Goal: Task Accomplishment & Management: Manage account settings

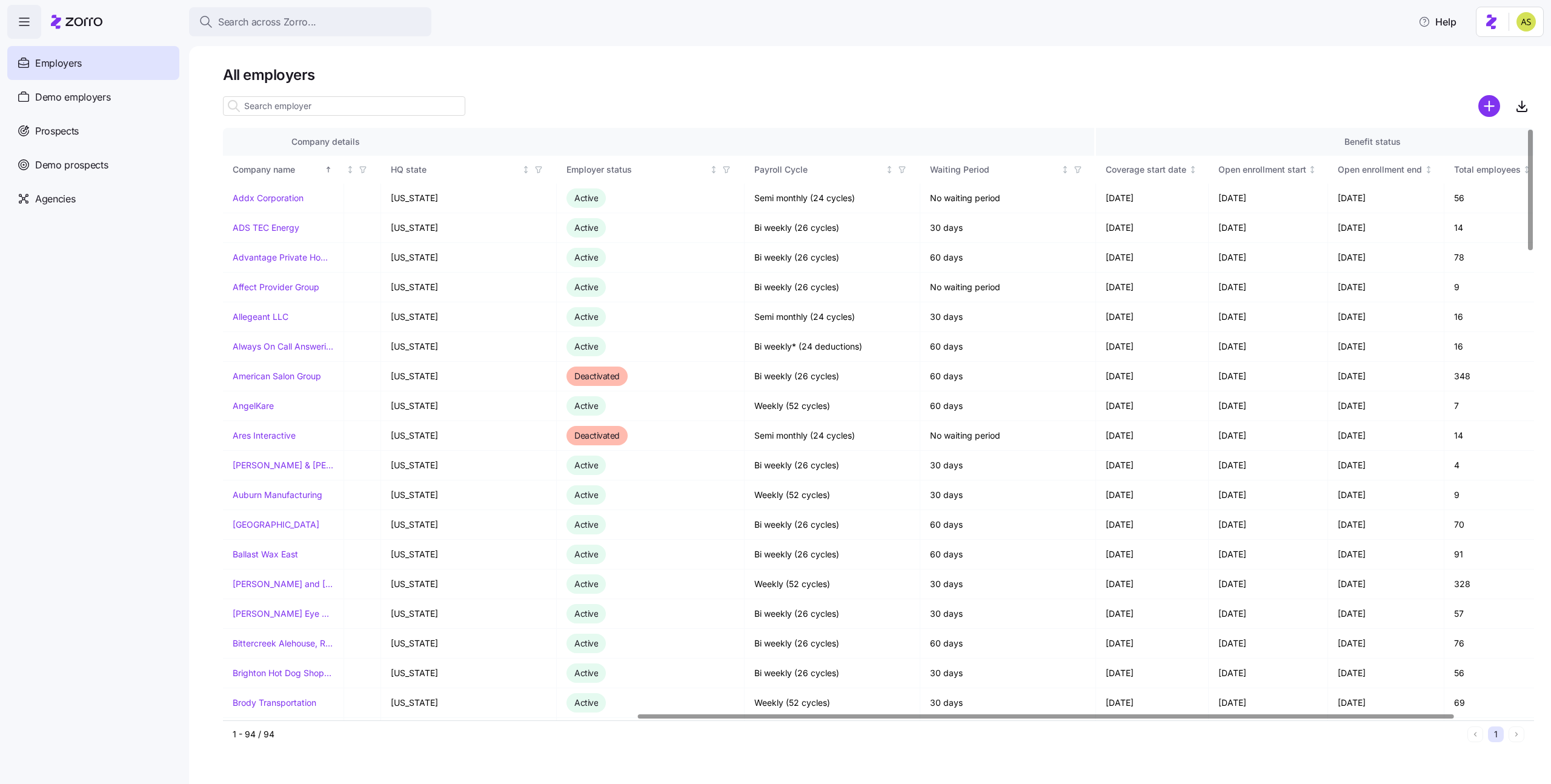
scroll to position [0, 780]
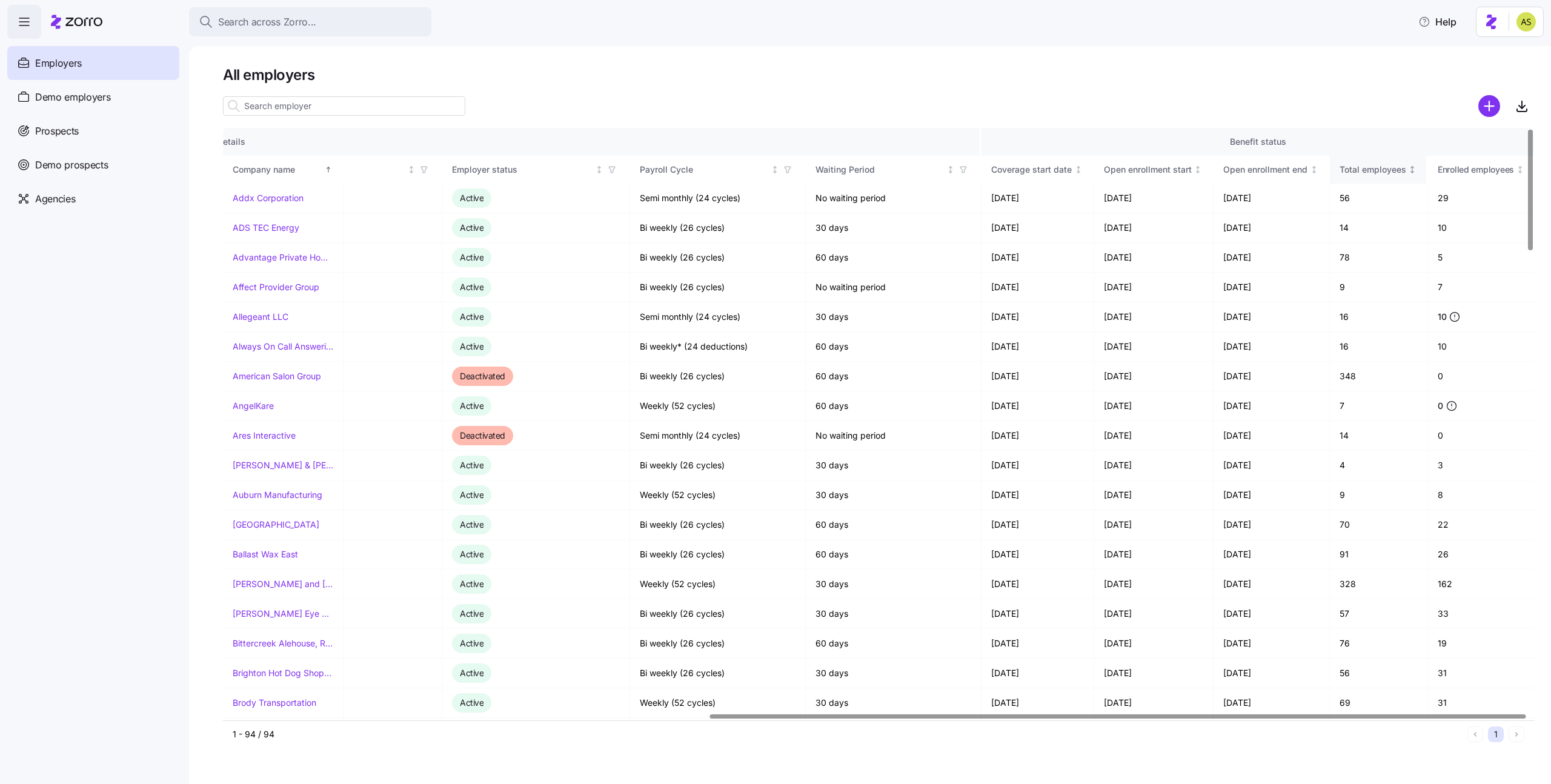
click at [1409, 175] on th "Total employees" at bounding box center [1380, 169] width 99 height 28
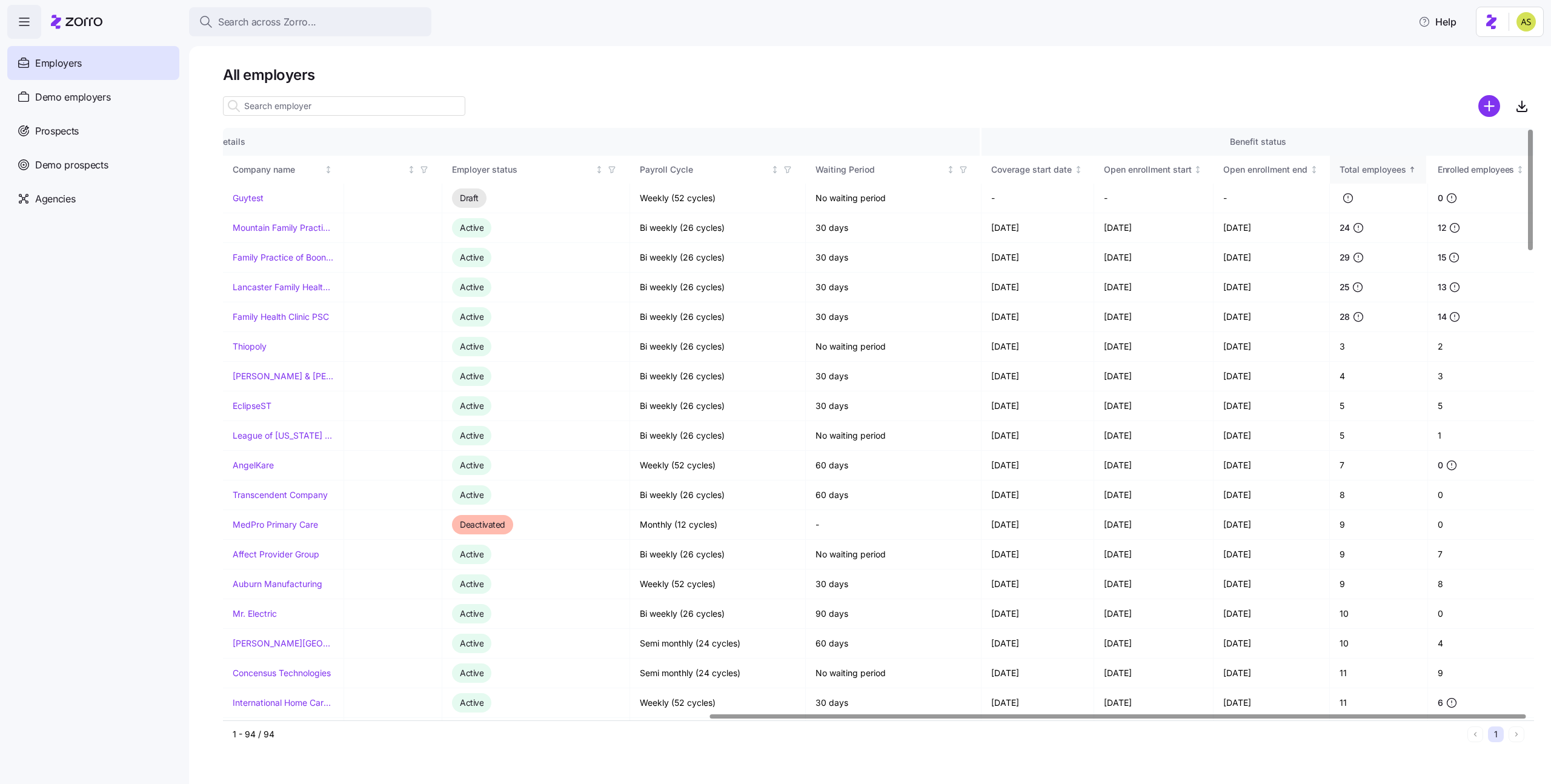
click at [1409, 175] on th "Total employees" at bounding box center [1380, 169] width 99 height 28
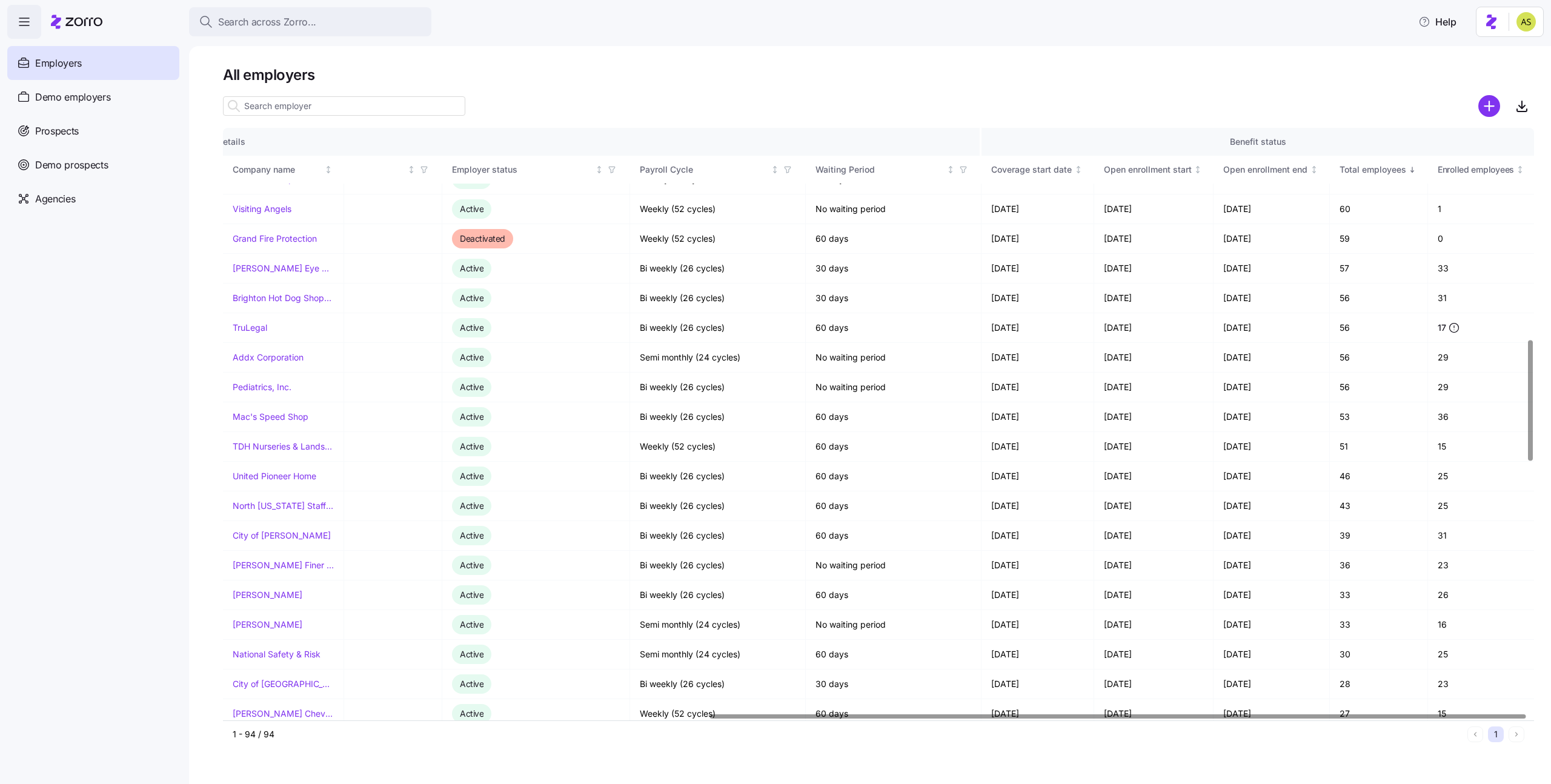
scroll to position [1029, 780]
click at [290, 653] on link "National Safety & Risk" at bounding box center [277, 653] width 88 height 12
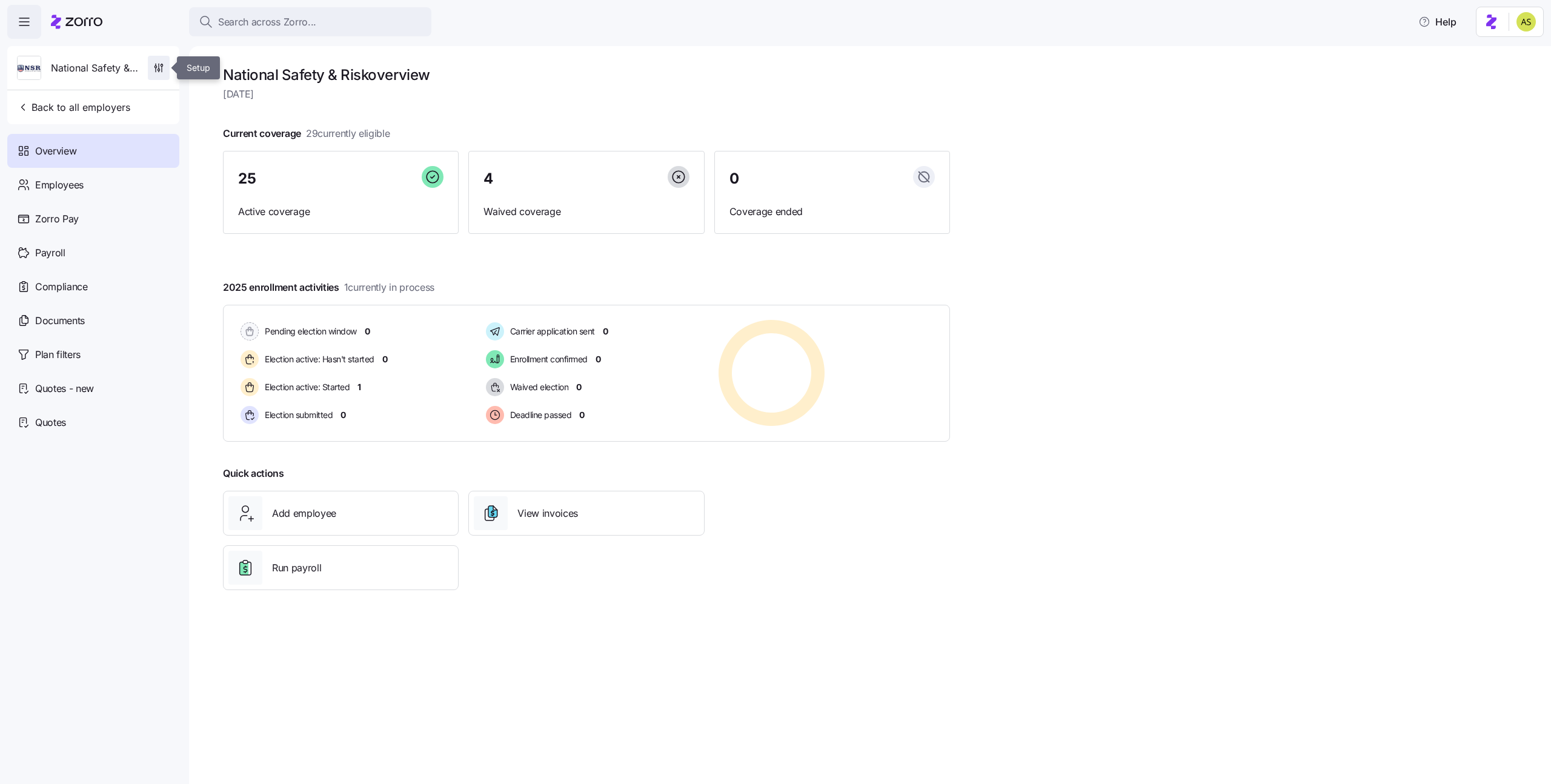
click at [157, 70] on icon "button" at bounding box center [158, 68] width 12 height 12
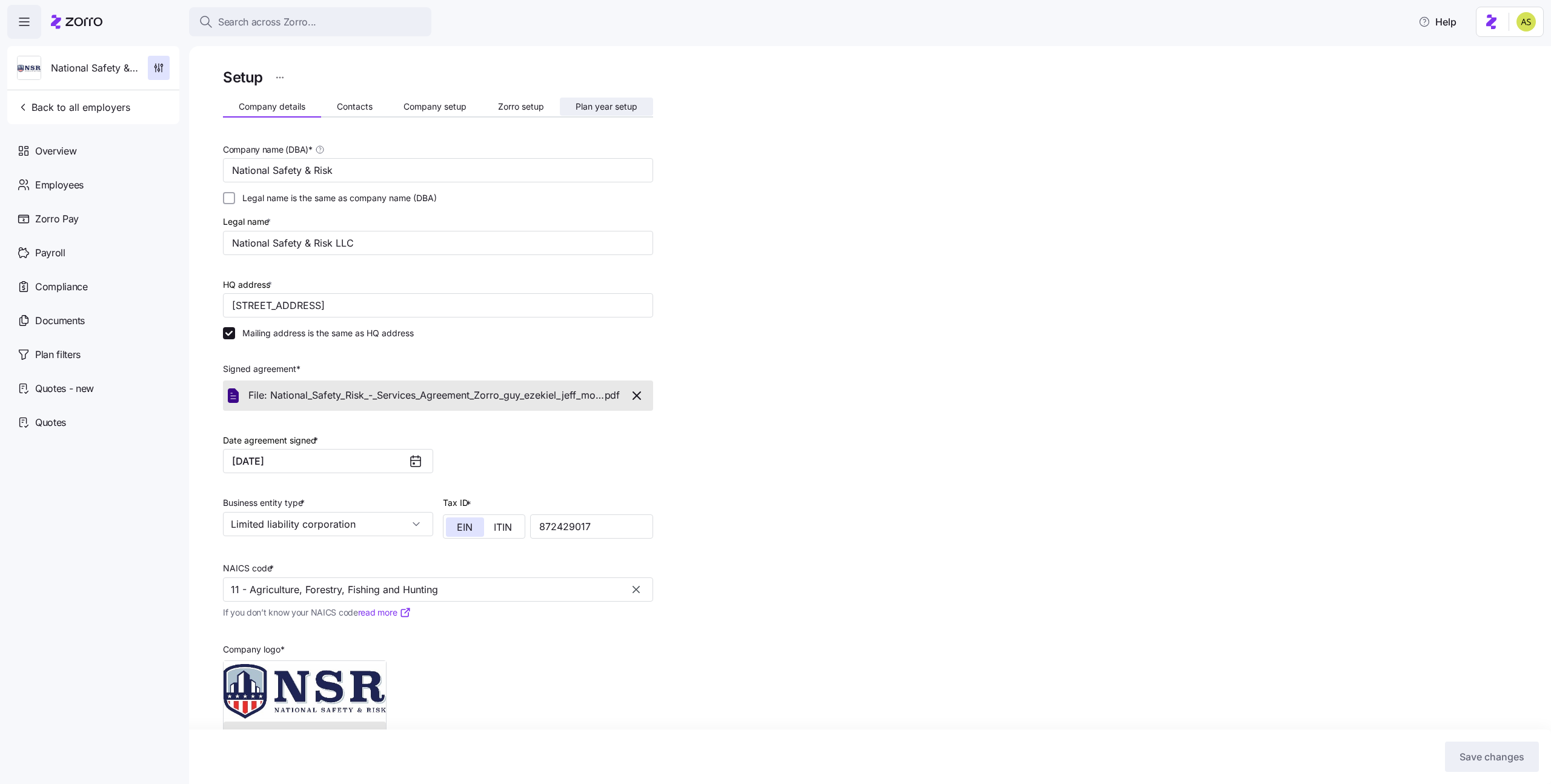
click at [598, 98] on button "Plan year setup" at bounding box center [606, 106] width 94 height 18
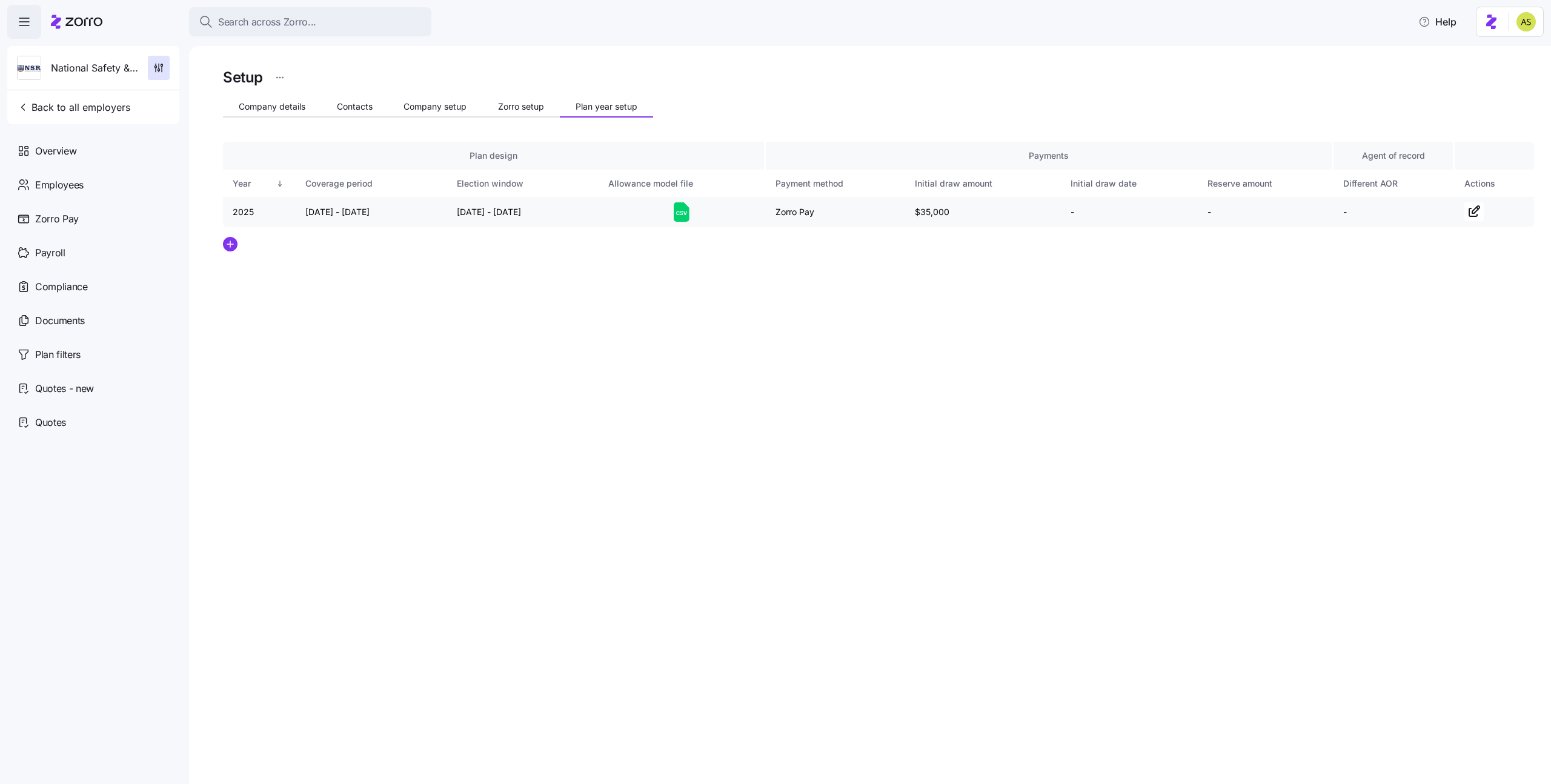
click at [680, 216] on icon at bounding box center [682, 212] width 16 height 20
click at [514, 109] on span "Zorro setup" at bounding box center [521, 106] width 46 height 9
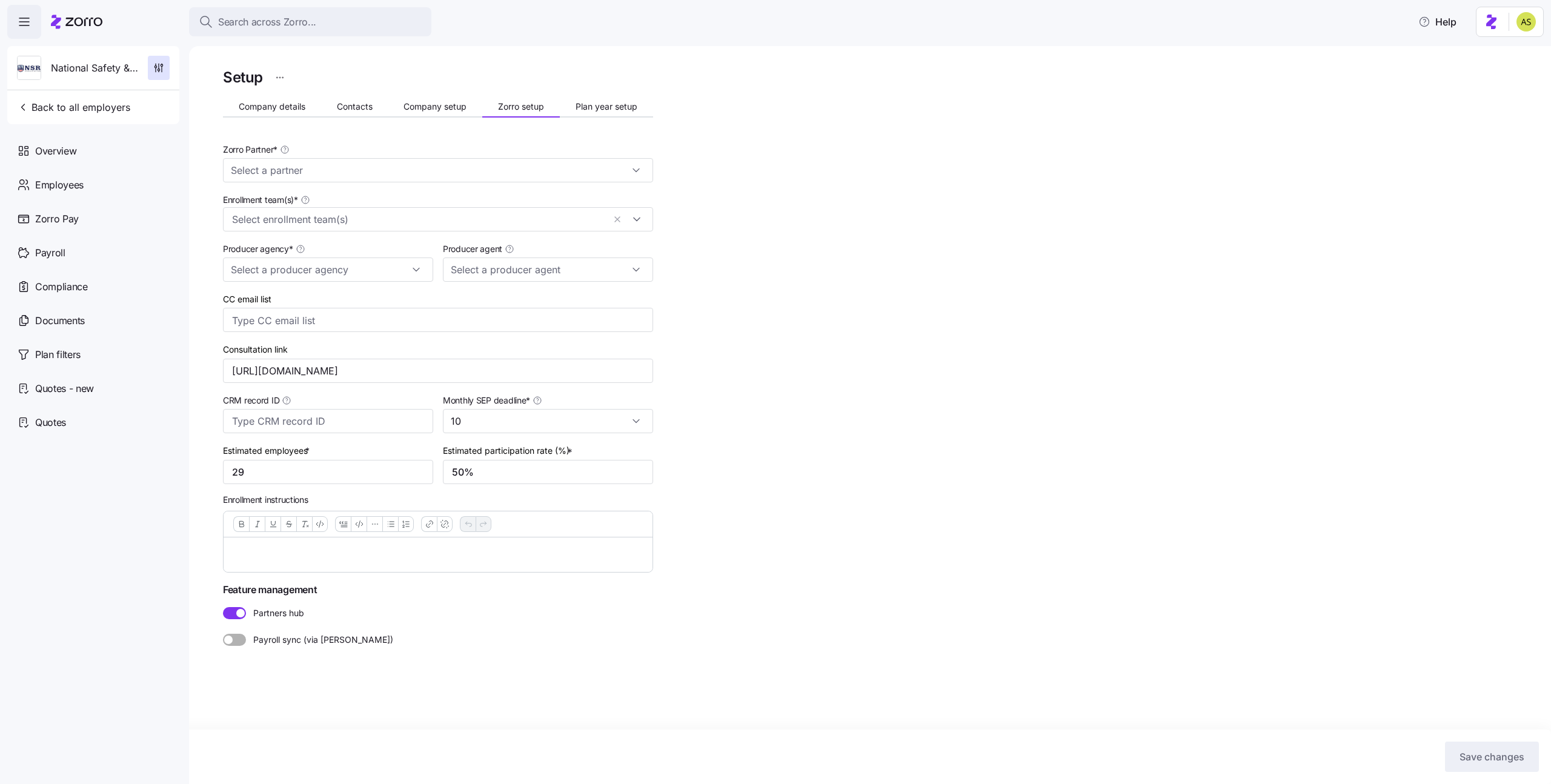
type input "Zorro"
type input "MediLink Insurance"
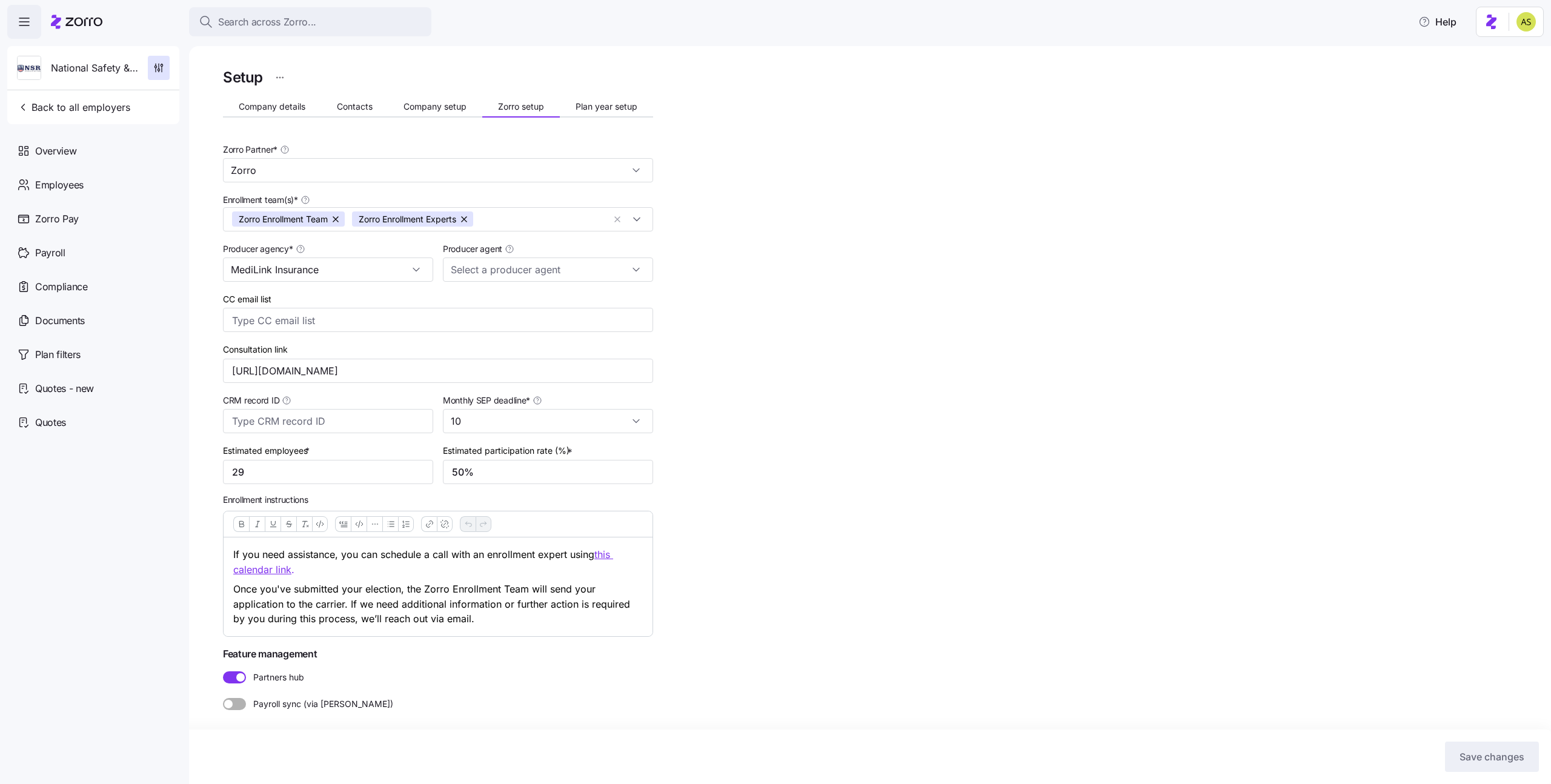
click at [613, 108] on span "Plan year setup" at bounding box center [606, 106] width 62 height 9
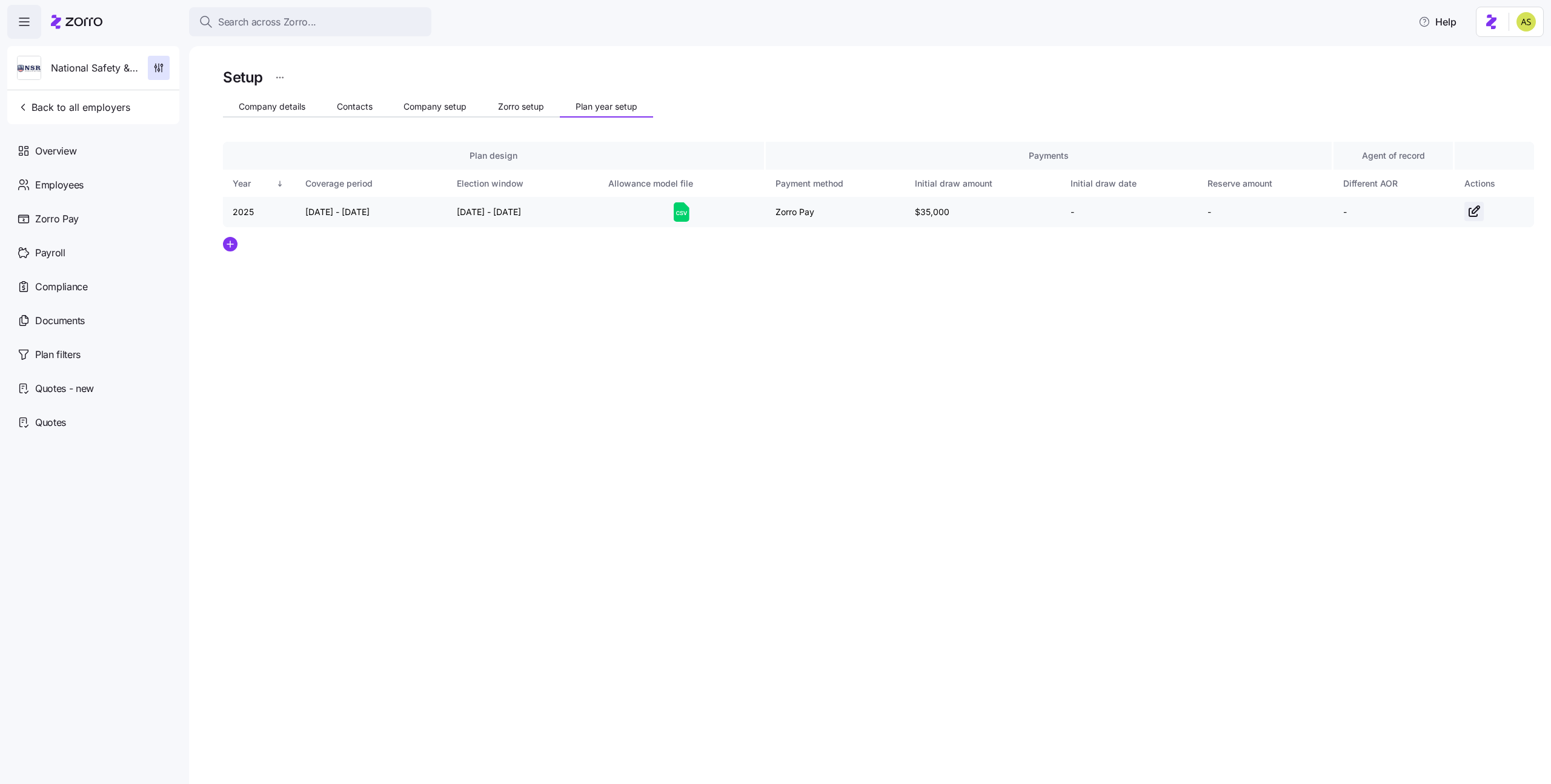
click at [1469, 210] on icon "button" at bounding box center [1473, 212] width 8 height 8
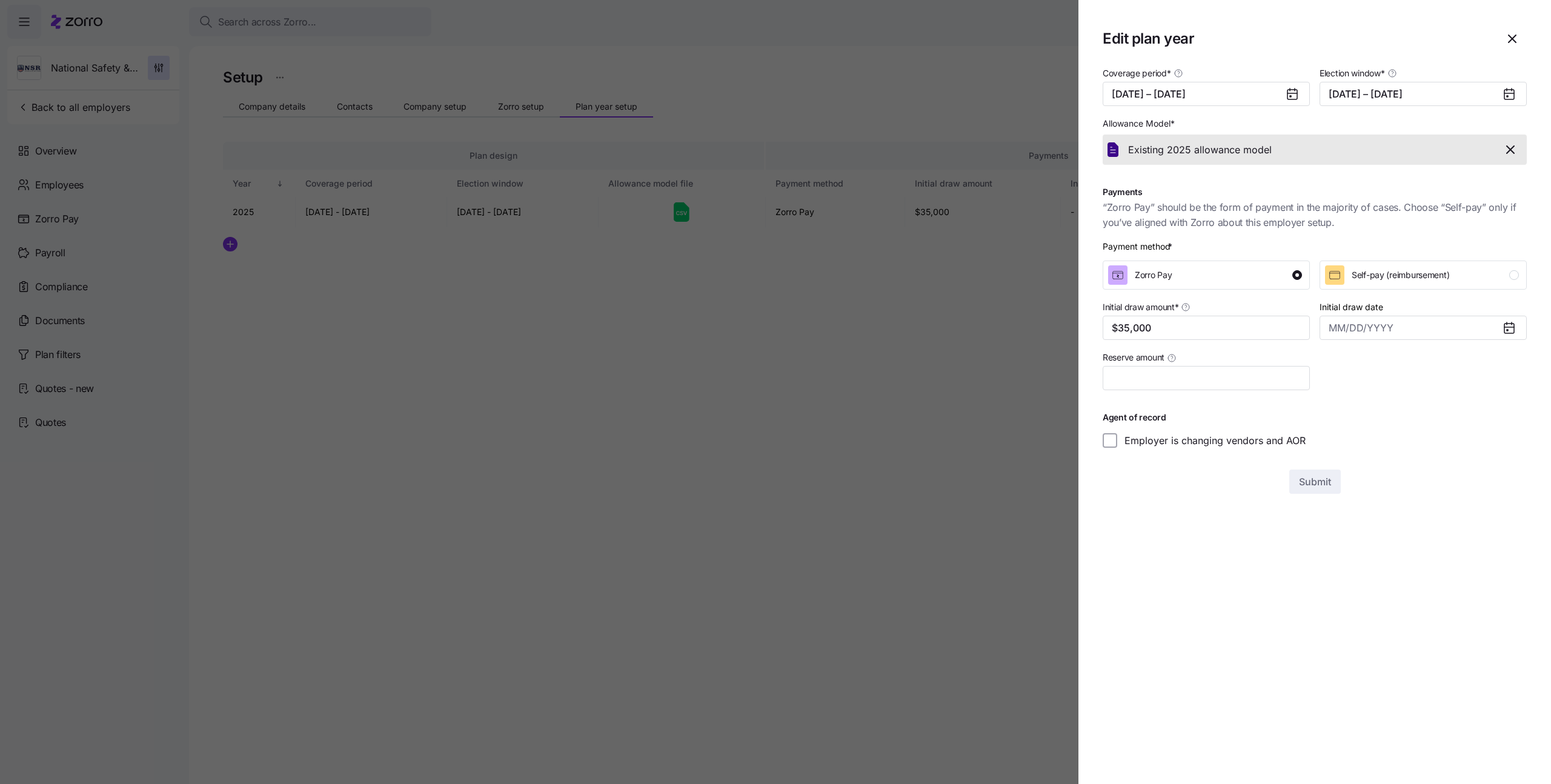
click at [700, 395] on div at bounding box center [776, 392] width 1551 height 784
